Goal: Transaction & Acquisition: Purchase product/service

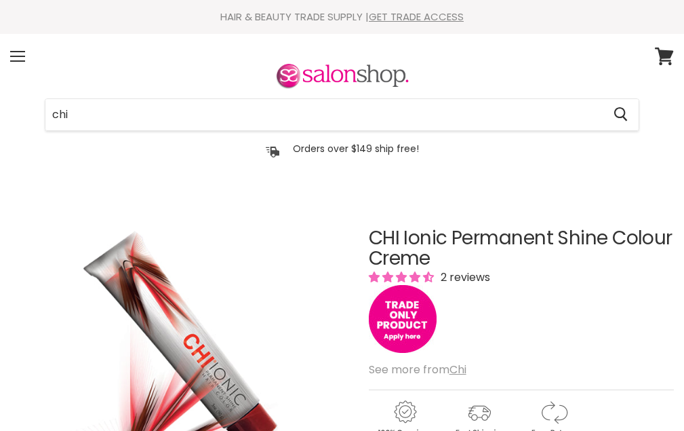
type input "chi"
click button "Cancel" at bounding box center [0, 0] width 0 height 0
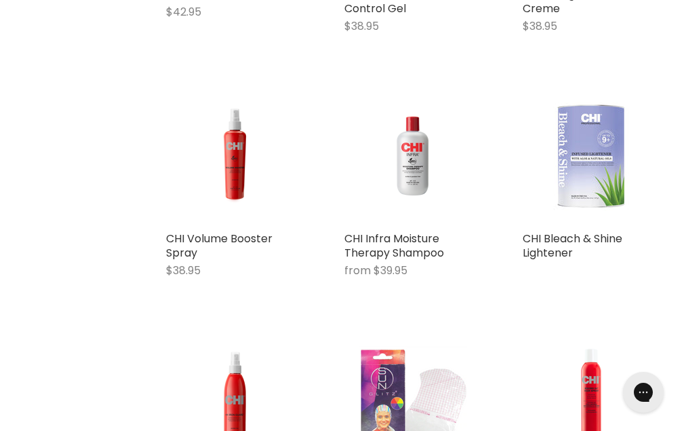
scroll to position [1157, 0]
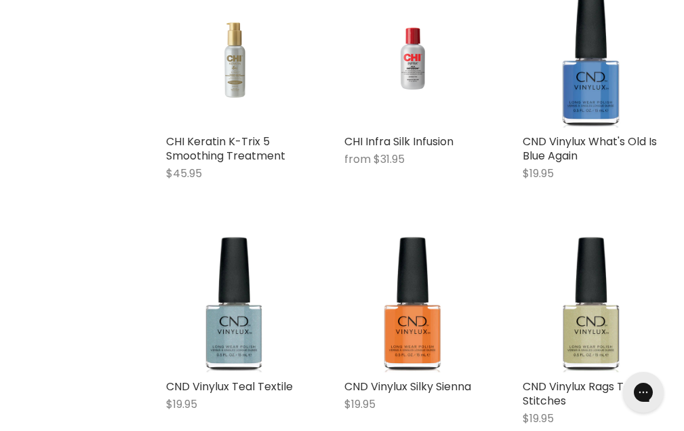
scroll to position [2965, 0]
